Goal: Information Seeking & Learning: Check status

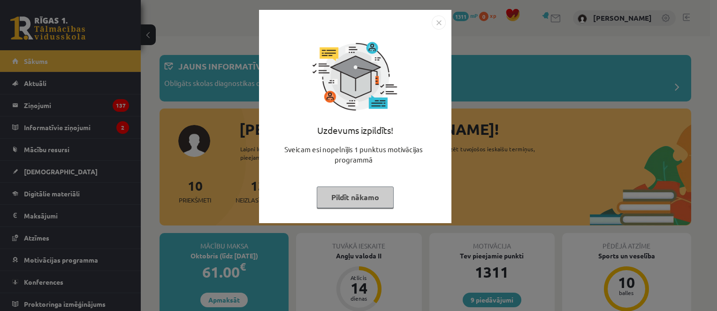
click at [344, 197] on button "Pildīt nākamo" at bounding box center [355, 197] width 77 height 22
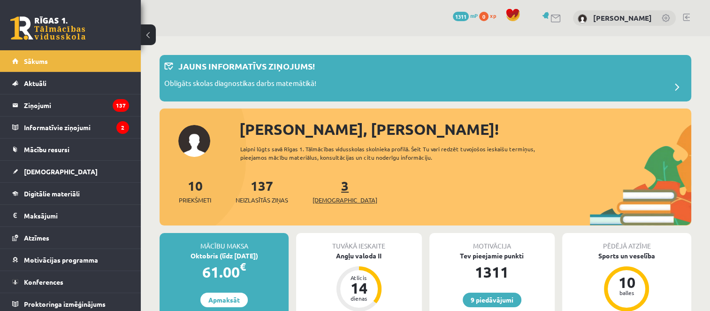
click at [326, 201] on span "[DEMOGRAPHIC_DATA]" at bounding box center [345, 199] width 65 height 9
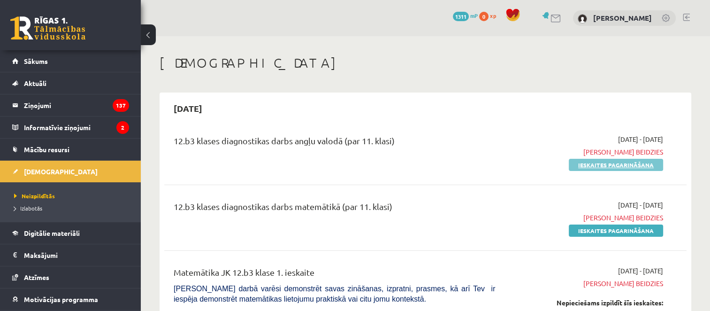
click at [651, 161] on link "Ieskaites pagarināšana" at bounding box center [616, 165] width 94 height 12
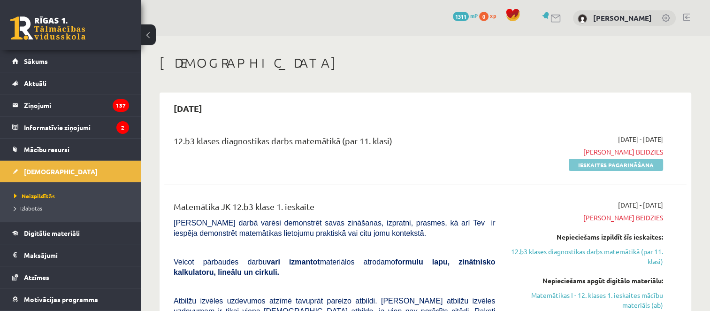
click at [604, 169] on link "Ieskaites pagarināšana" at bounding box center [616, 165] width 94 height 12
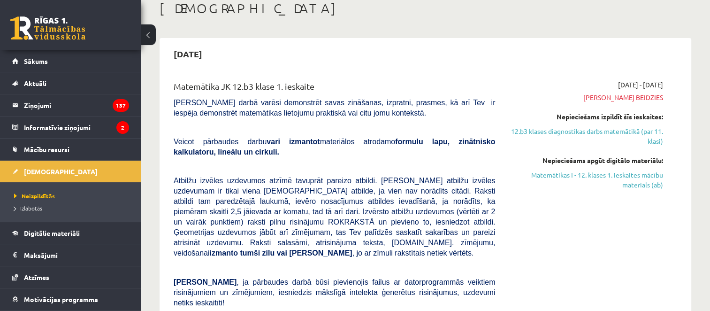
scroll to position [56, 0]
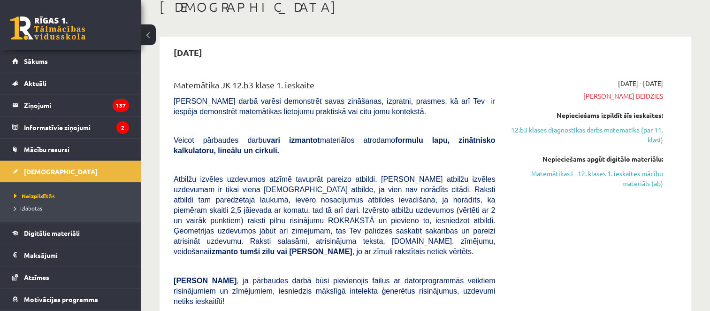
click at [637, 98] on span "[PERSON_NAME] beidzies" at bounding box center [586, 96] width 154 height 10
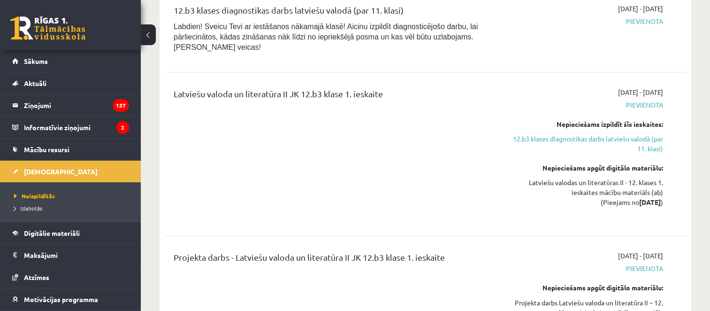
scroll to position [1484, 0]
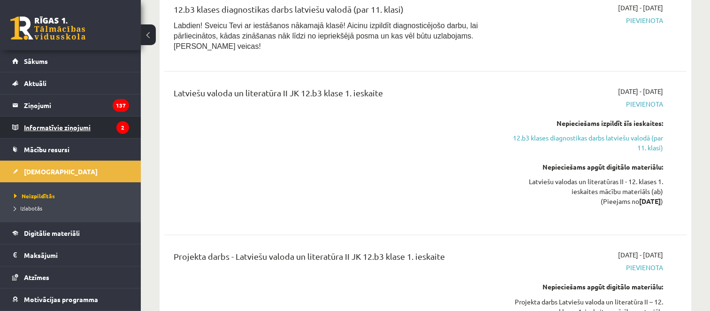
click at [91, 129] on legend "Informatīvie ziņojumi 2" at bounding box center [76, 127] width 105 height 22
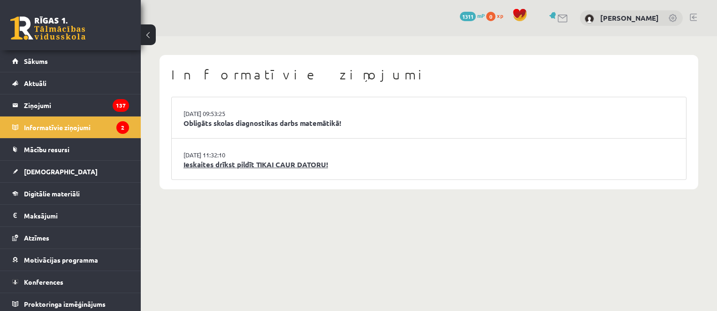
click at [248, 165] on link "Ieskaites drīkst pildīt TIKAI CAUR DATORU!" at bounding box center [429, 164] width 491 height 11
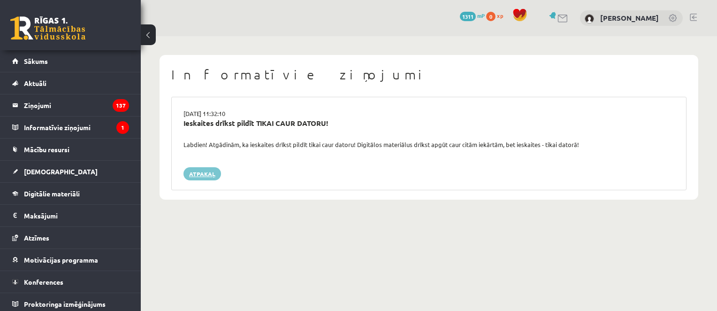
click at [208, 173] on link "Atpakaļ" at bounding box center [203, 173] width 38 height 13
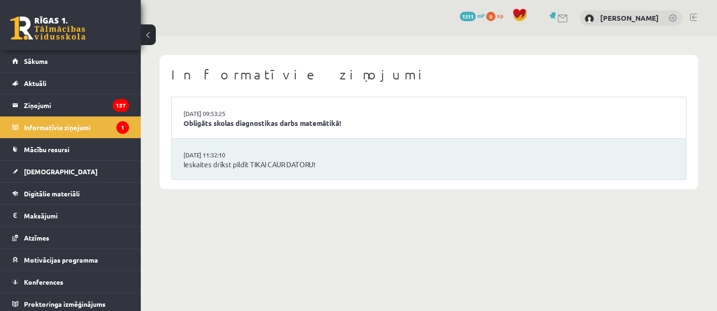
click at [253, 130] on li "[DATE] 09:53:25 Obligāts skolas diagnostikas darbs matemātikā!" at bounding box center [429, 117] width 514 height 41
click at [259, 125] on link "Obligāts skolas diagnostikas darbs matemātikā!" at bounding box center [429, 123] width 491 height 11
